Goal: Find specific page/section

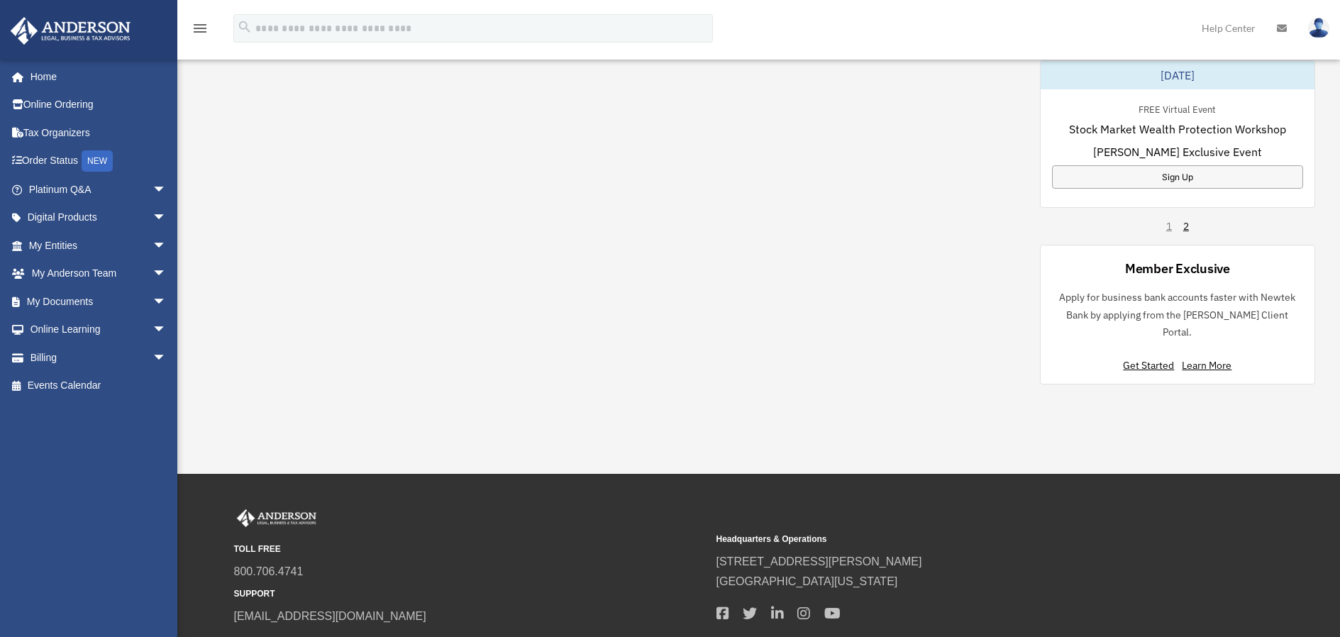
scroll to position [829, 0]
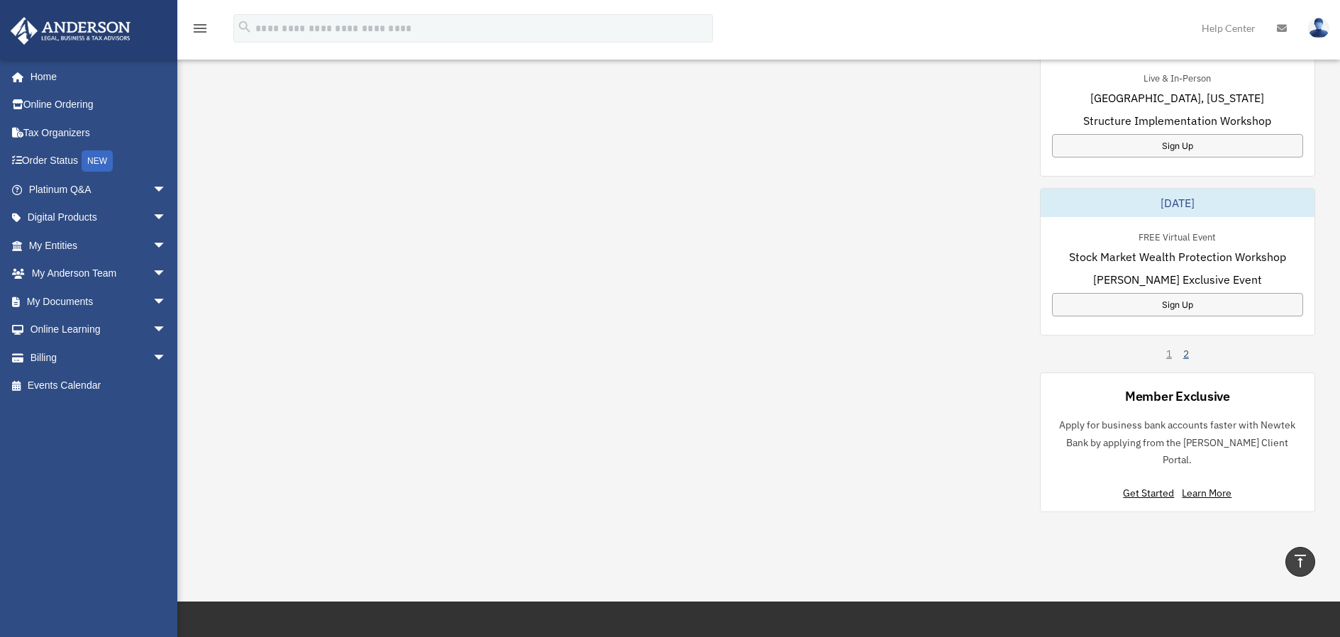
click at [1185, 350] on link "2" at bounding box center [1186, 354] width 6 height 14
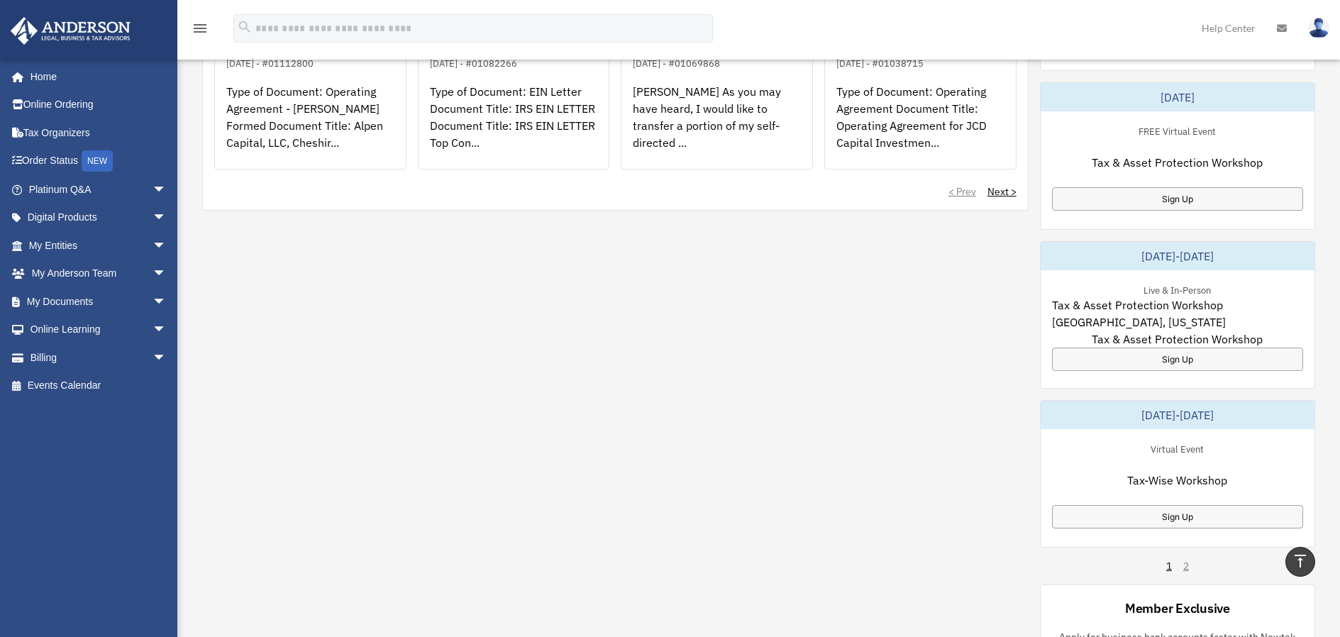
scroll to position [616, 0]
click at [1186, 563] on div "1 2" at bounding box center [1177, 567] width 23 height 14
click at [1189, 567] on div "1 2" at bounding box center [1177, 567] width 23 height 14
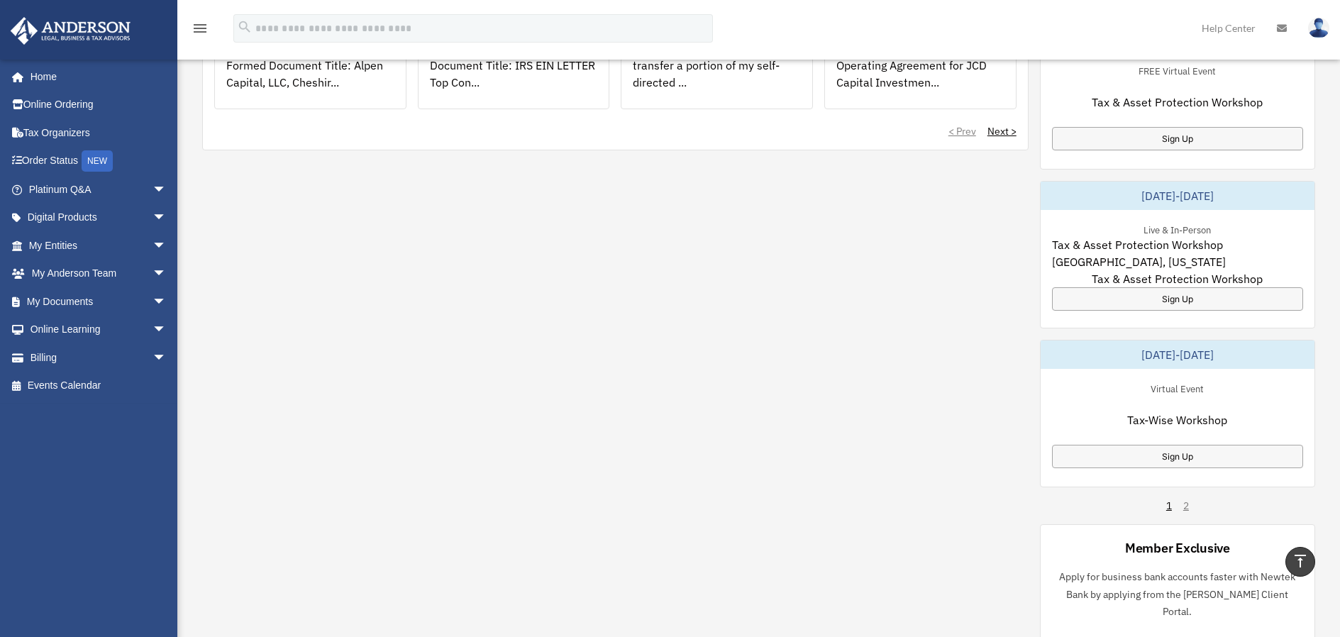
scroll to position [687, 0]
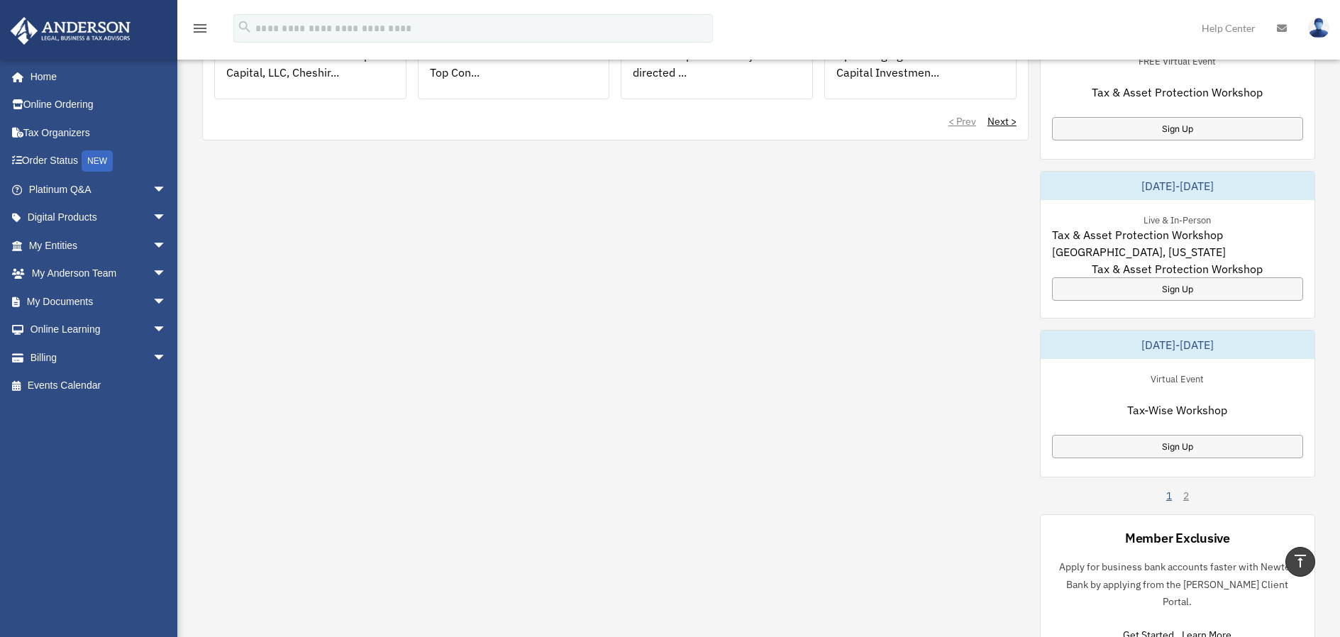
click at [1168, 496] on link "1" at bounding box center [1169, 496] width 6 height 14
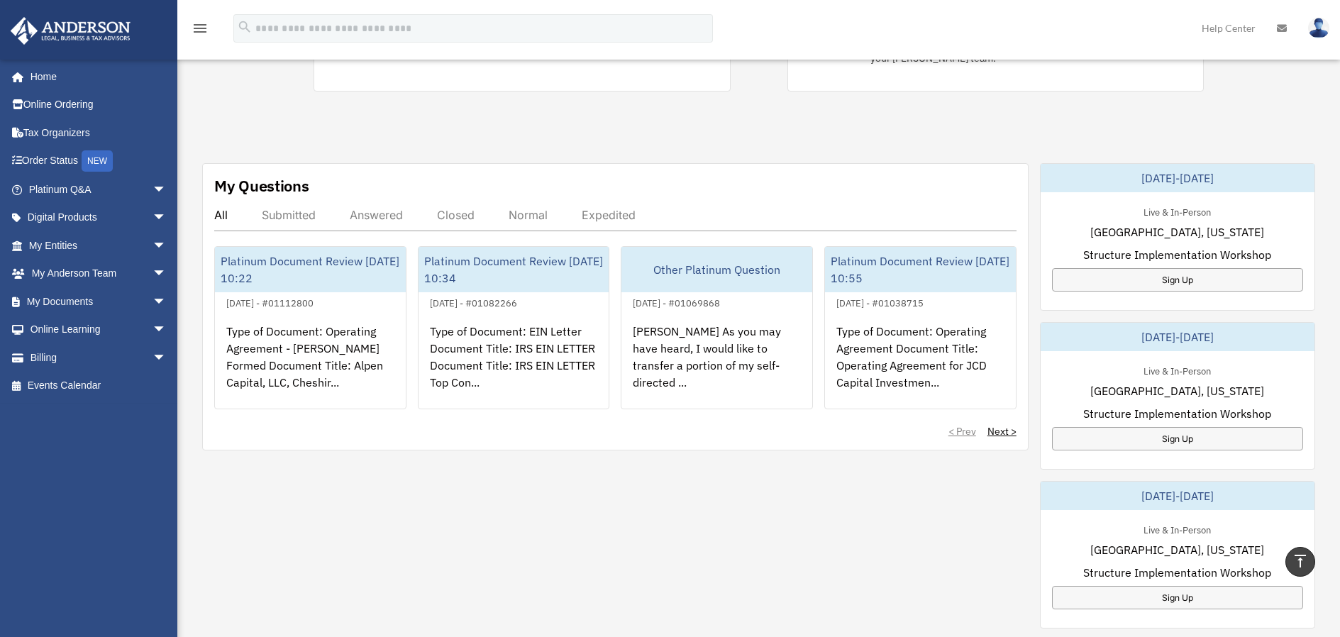
scroll to position [332, 0]
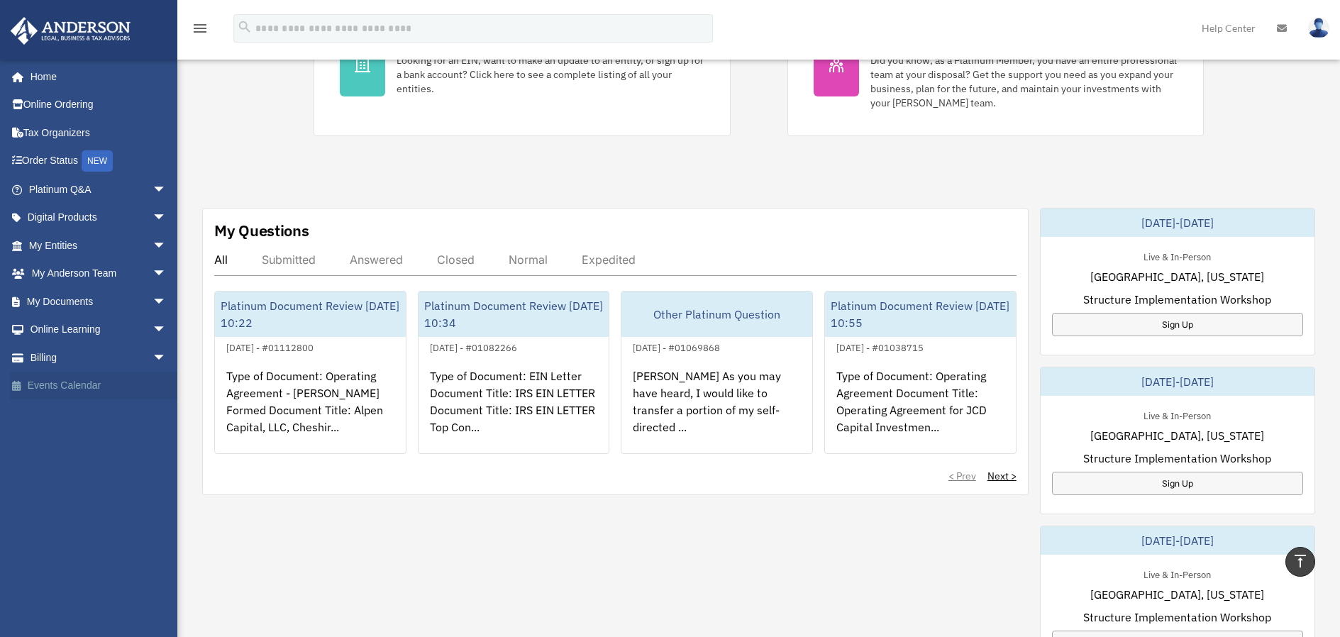
click at [29, 382] on link "Events Calendar" at bounding box center [99, 386] width 178 height 28
